Goal: Register for event/course

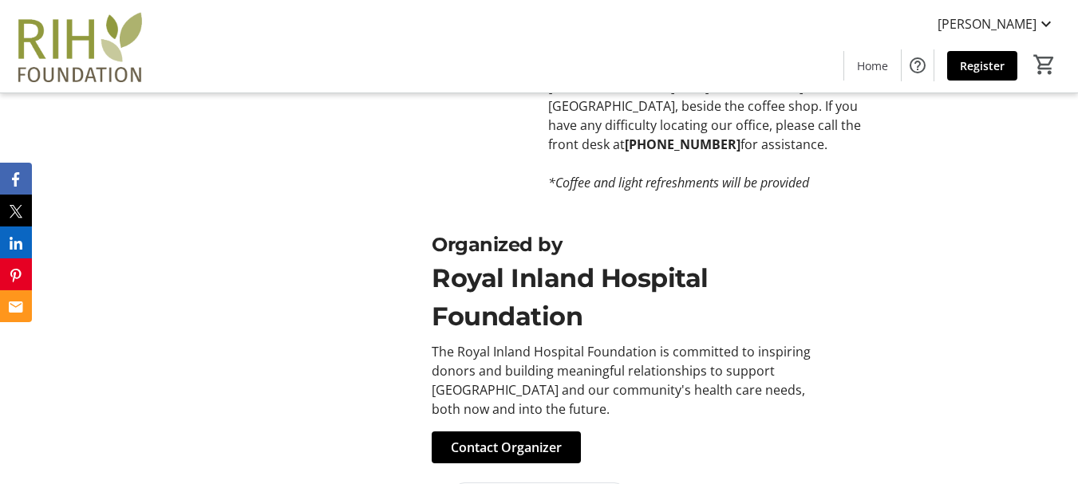
scroll to position [1188, 0]
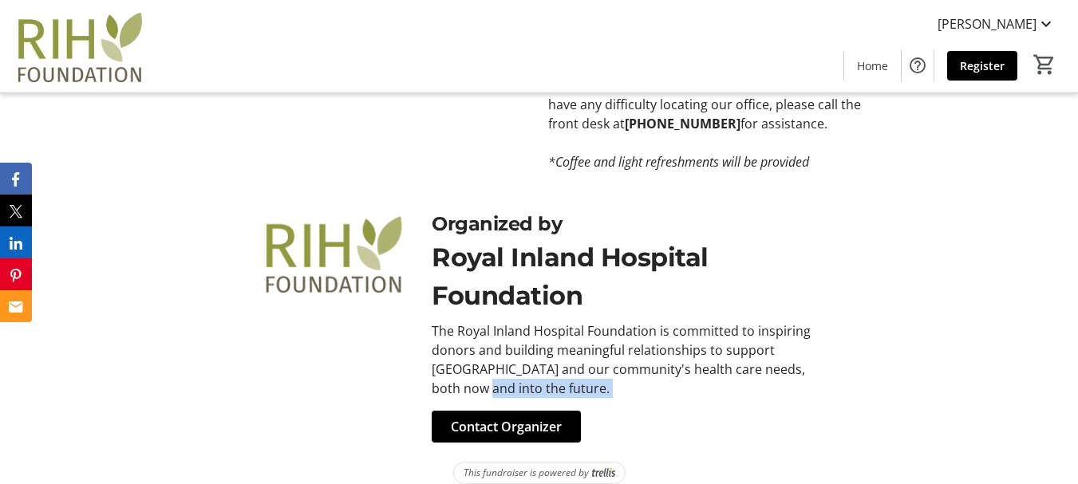
drag, startPoint x: 1075, startPoint y: 418, endPoint x: 1062, endPoint y: 344, distance: 75.5
click at [1062, 344] on div "Organized by Royal Inland Hospital Foundation The Royal Inland Hospital Foundat…" at bounding box center [539, 326] width 1078 height 271
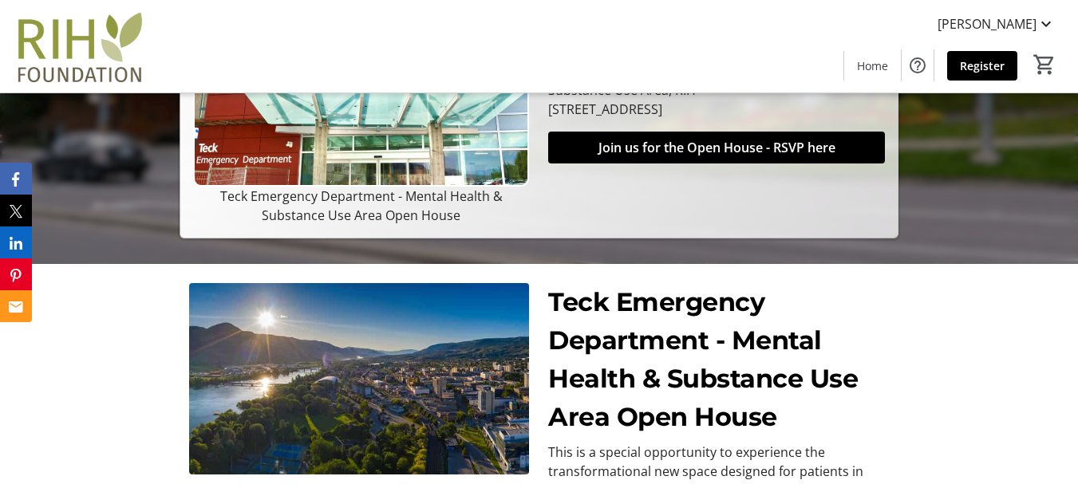
scroll to position [307, 0]
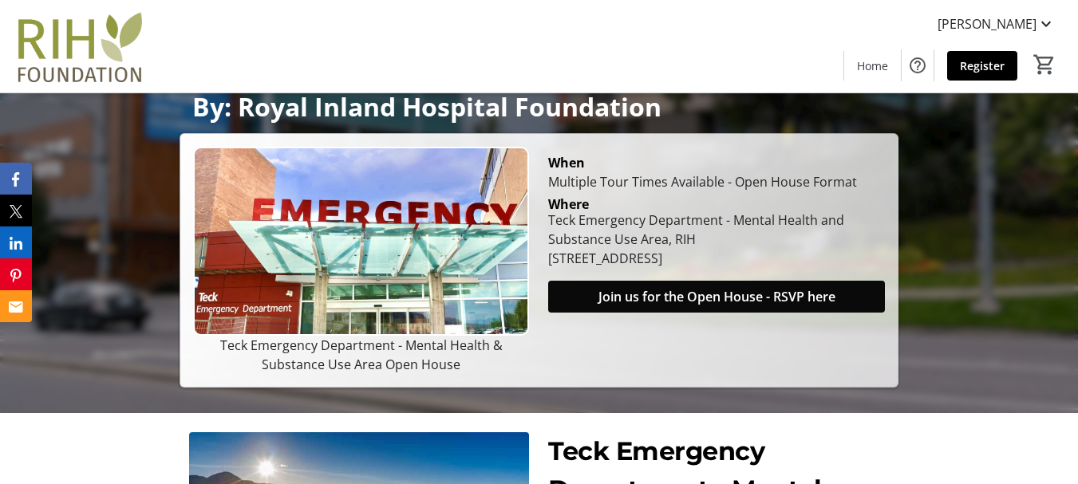
click at [708, 297] on span "Join us for the Open House - RSVP here" at bounding box center [717, 296] width 237 height 19
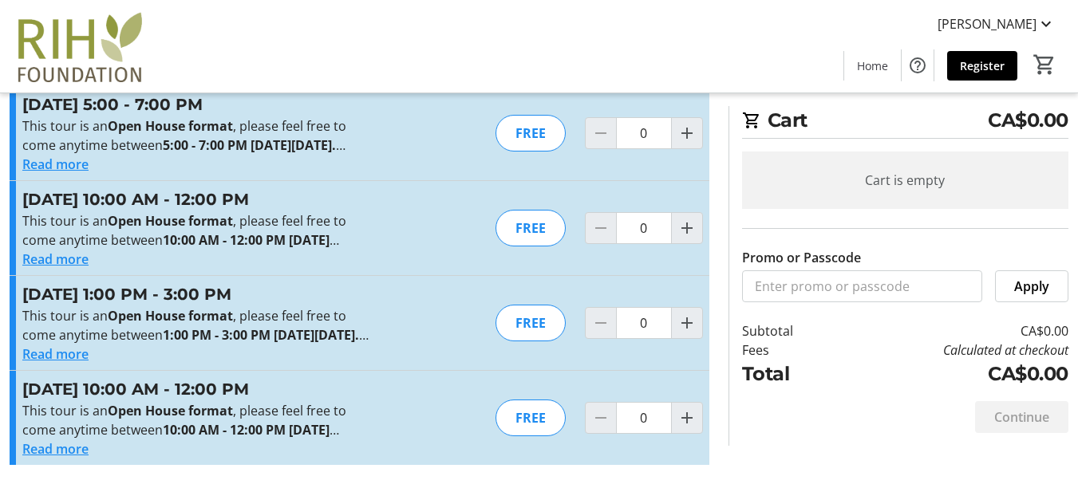
scroll to position [118, 0]
click at [60, 452] on button "Read more" at bounding box center [55, 449] width 66 height 19
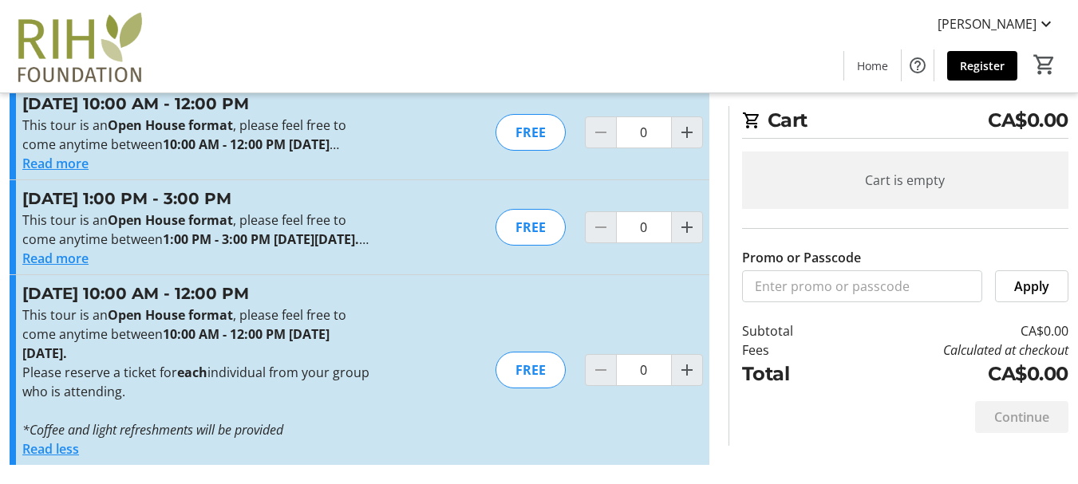
scroll to position [214, 0]
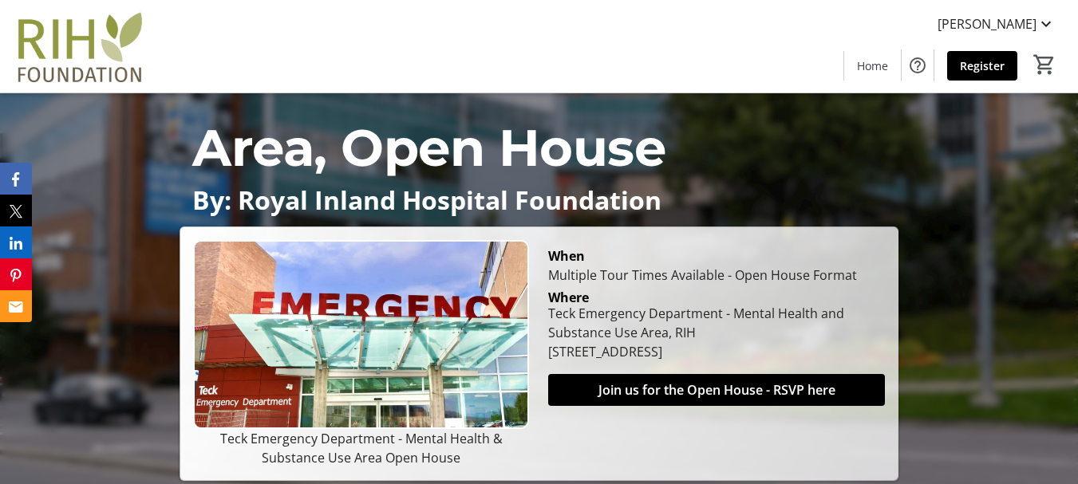
scroll to position [307, 0]
